Goal: Task Accomplishment & Management: Manage account settings

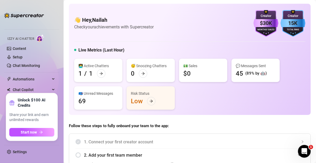
scroll to position [10, 0]
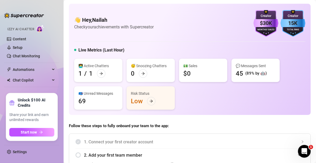
click at [52, 69] on icon at bounding box center [53, 69] width 3 height 0
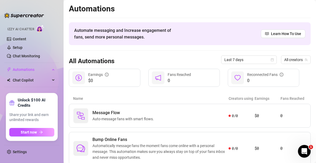
click at [31, 71] on span "Automations" at bounding box center [32, 69] width 38 height 8
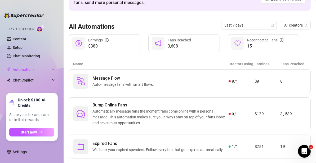
scroll to position [36, 0]
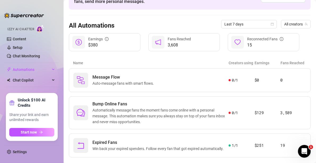
click at [162, 149] on span "Win back your expired spenders. Follow every fan that got expired automatically." at bounding box center [159, 149] width 133 height 6
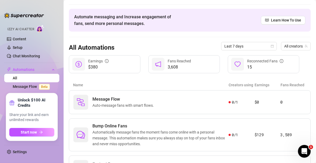
scroll to position [49, 0]
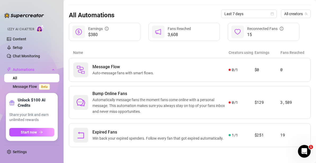
click at [138, 101] on span "Automatically message fans the moment fans come online with a personal message.…" at bounding box center [161, 105] width 136 height 17
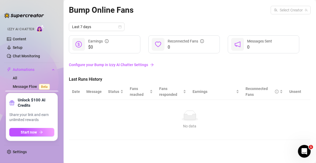
click at [138, 66] on link "Configure your Bump in Izzy AI Chatter Settings" at bounding box center [190, 65] width 242 height 6
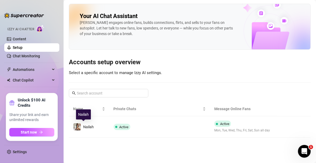
click at [82, 127] on div "Nailah" at bounding box center [83, 127] width 21 height 8
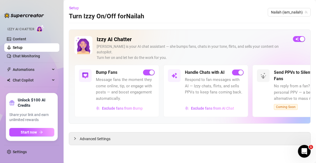
click at [131, 106] on span "Exclude fans from Bump" at bounding box center [122, 108] width 41 height 4
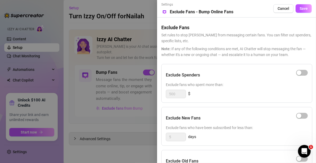
click at [275, 9] on button "Cancel" at bounding box center [284, 8] width 20 height 8
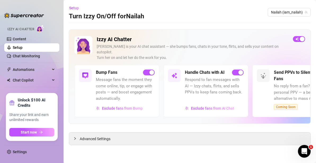
click at [106, 136] on span "Advanced Settings" at bounding box center [95, 139] width 31 height 6
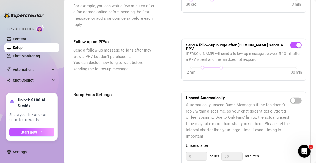
scroll to position [203, 0]
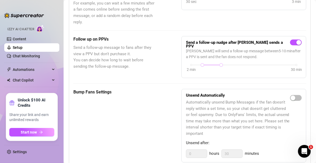
click at [293, 95] on span "button" at bounding box center [296, 98] width 12 height 6
click at [239, 149] on input "30" at bounding box center [232, 153] width 21 height 8
type input "3"
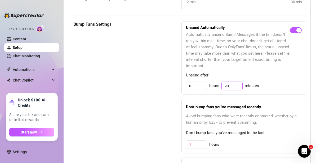
scroll to position [276, 0]
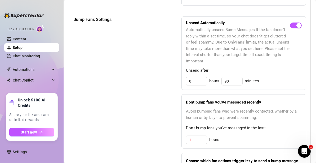
type input "59"
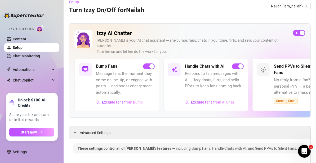
scroll to position [0, 0]
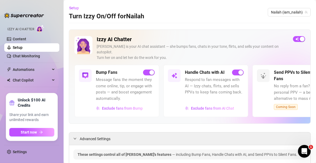
click at [198, 106] on span "Exclude fans from AI Chat" at bounding box center [212, 108] width 43 height 4
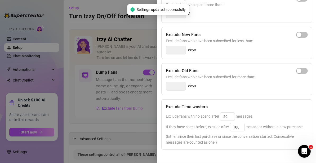
scroll to position [120, 0]
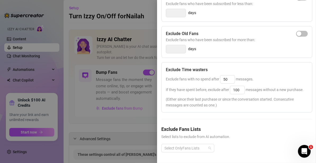
click at [211, 144] on div "Select OnlyFans Lists" at bounding box center [187, 148] width 53 height 8
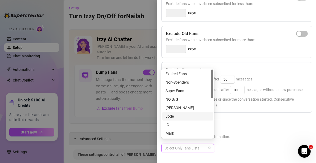
click at [181, 114] on div "Jode" at bounding box center [188, 116] width 45 height 6
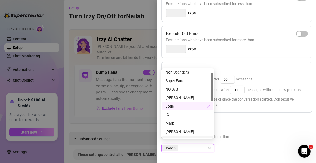
scroll to position [3, 0]
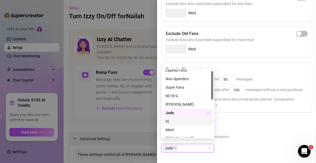
click at [171, 120] on div "IG" at bounding box center [188, 121] width 45 height 6
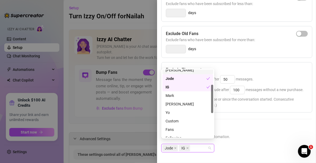
scroll to position [36, 0]
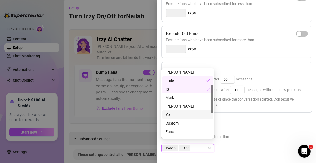
click at [192, 113] on div "Yo" at bounding box center [188, 115] width 45 height 6
click at [237, 135] on span "Select lists to exclude from AI automation." at bounding box center [236, 137] width 151 height 6
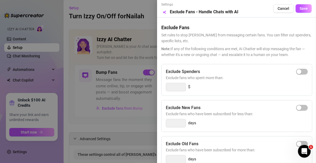
scroll to position [0, 0]
click at [300, 9] on span "Save" at bounding box center [304, 8] width 8 height 4
